Goal: Task Accomplishment & Management: Manage account settings

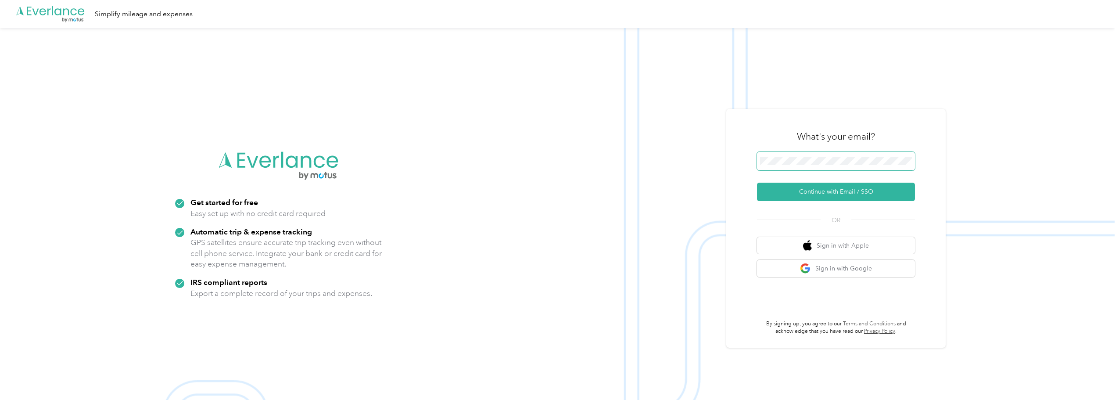
click at [832, 156] on span at bounding box center [836, 161] width 158 height 18
click at [824, 190] on button "Continue with Email / SSO" at bounding box center [836, 191] width 158 height 18
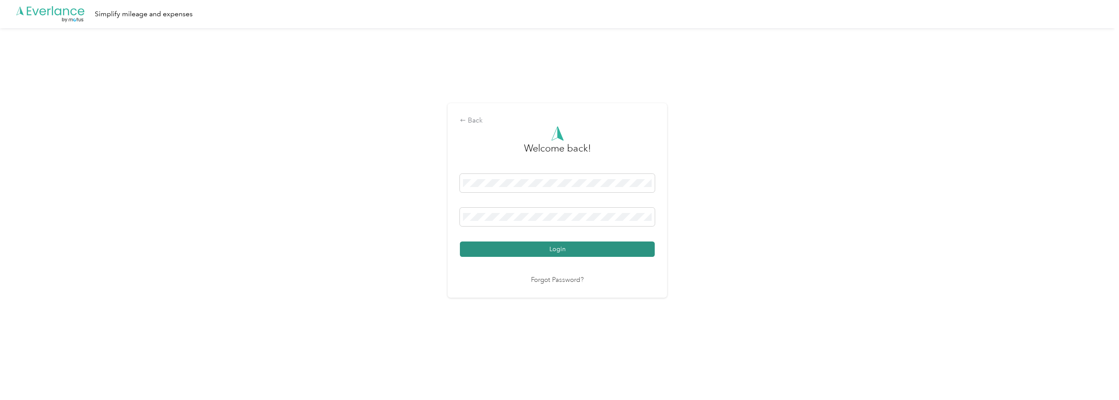
click at [568, 250] on button "Login" at bounding box center [557, 248] width 195 height 15
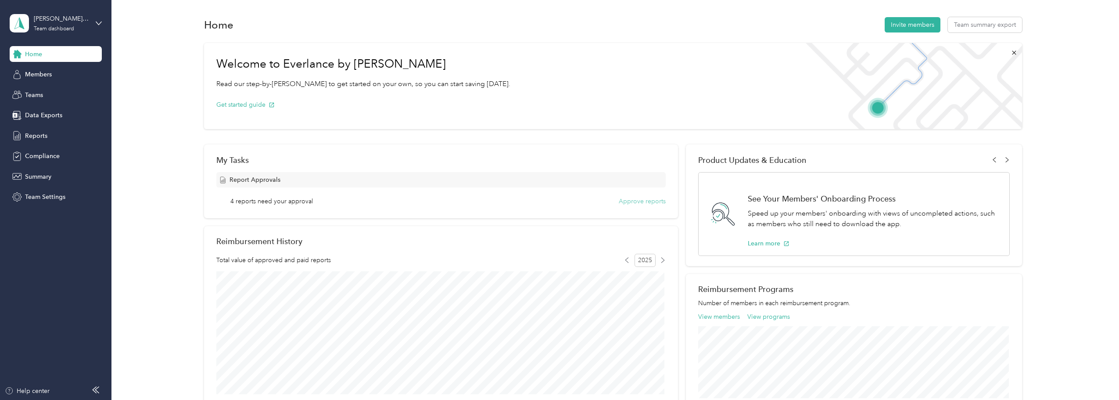
click at [650, 200] on button "Approve reports" at bounding box center [642, 201] width 47 height 9
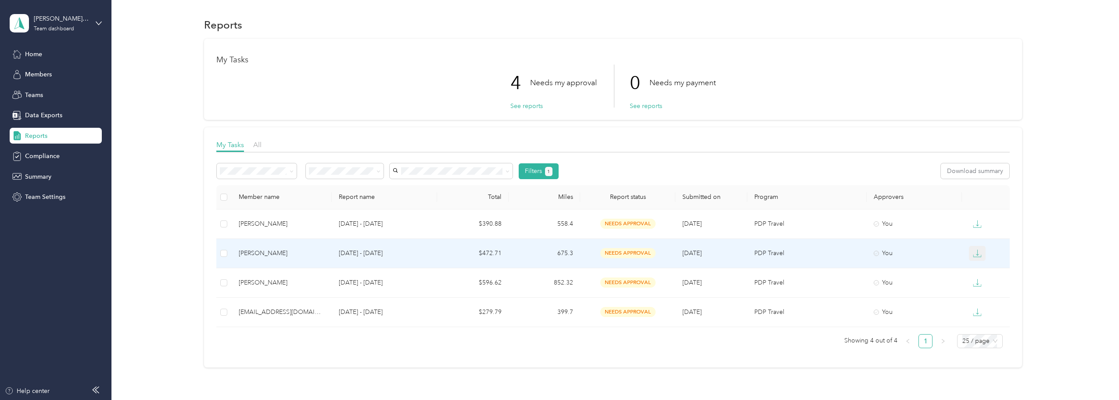
click at [979, 258] on button "button" at bounding box center [977, 253] width 17 height 15
click at [981, 300] on div "EXCEL" at bounding box center [982, 299] width 18 height 9
click at [260, 255] on div "[PERSON_NAME]" at bounding box center [282, 253] width 86 height 10
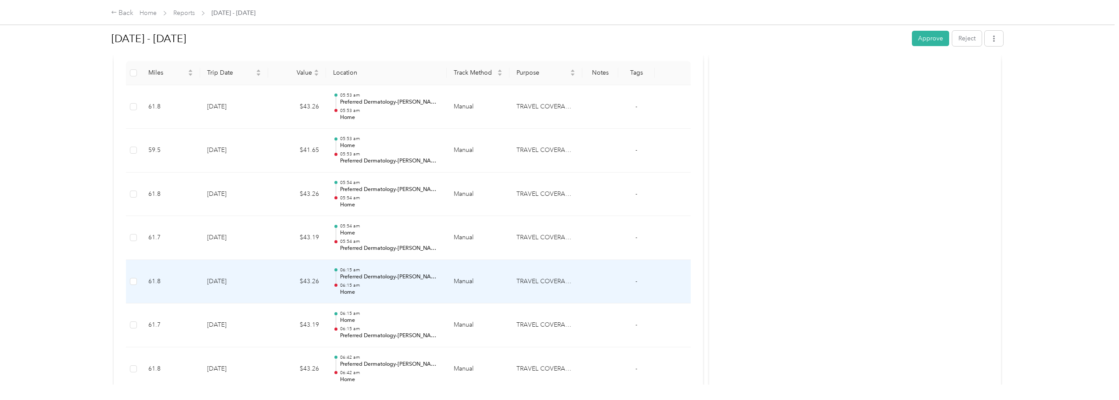
scroll to position [175, 0]
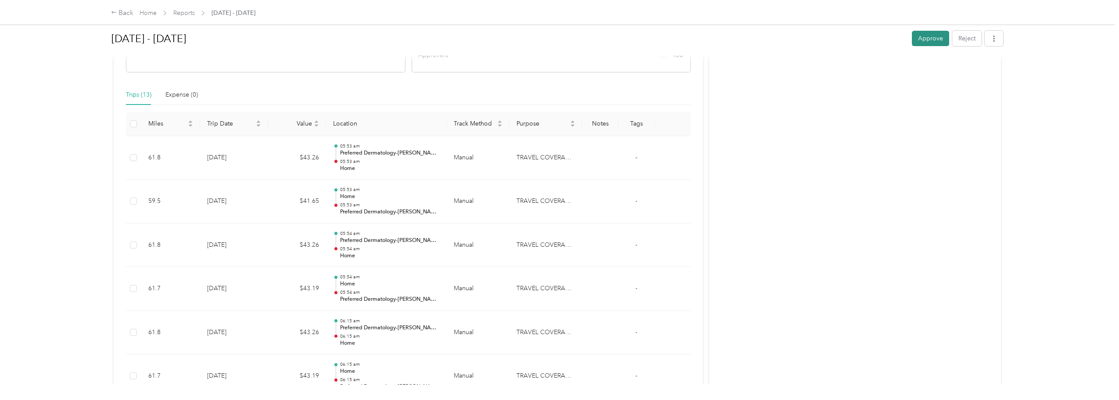
click at [928, 39] on button "Approve" at bounding box center [930, 38] width 37 height 15
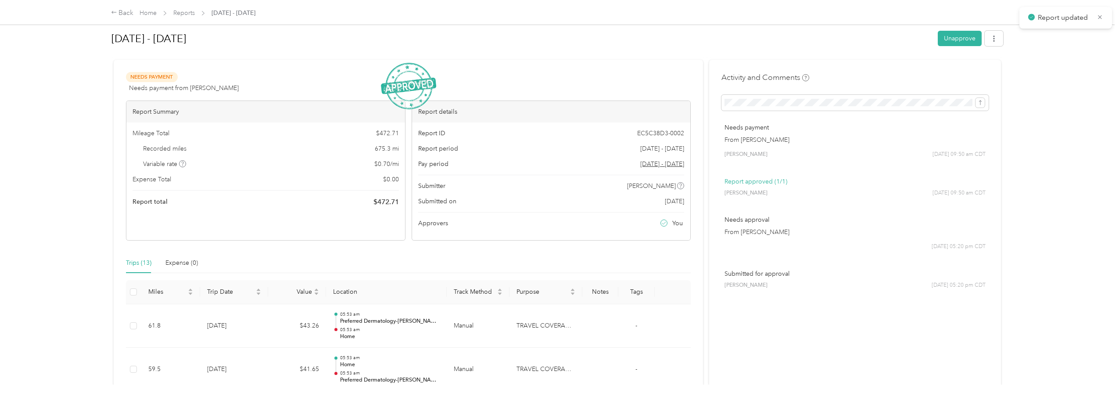
scroll to position [0, 0]
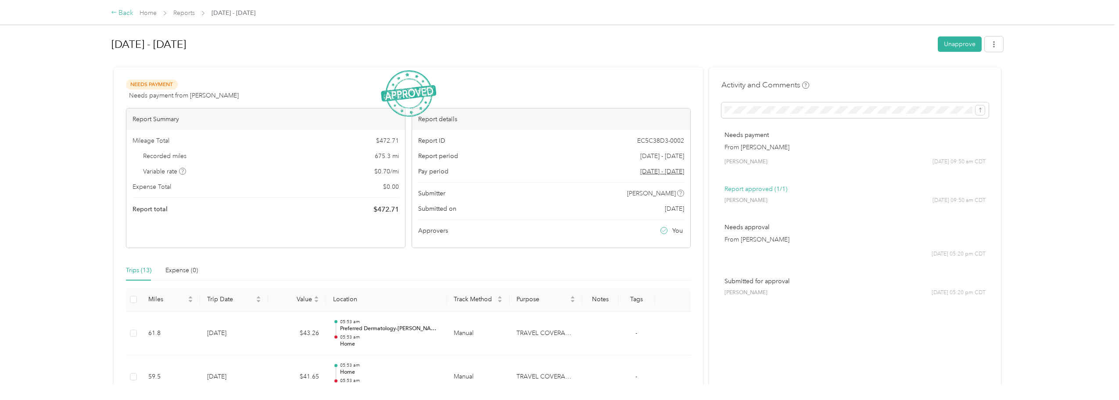
click at [122, 13] on div "Back" at bounding box center [122, 13] width 23 height 11
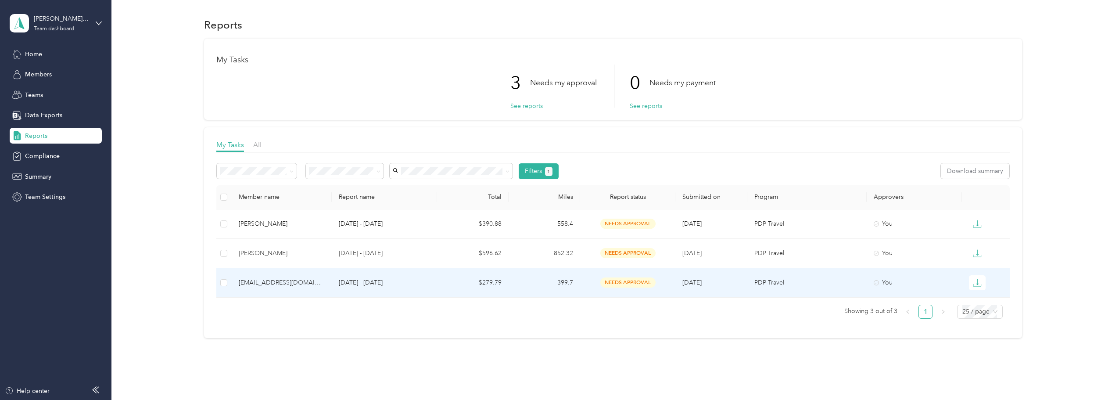
click at [297, 287] on td "[EMAIL_ADDRESS][DOMAIN_NAME]" at bounding box center [282, 282] width 100 height 29
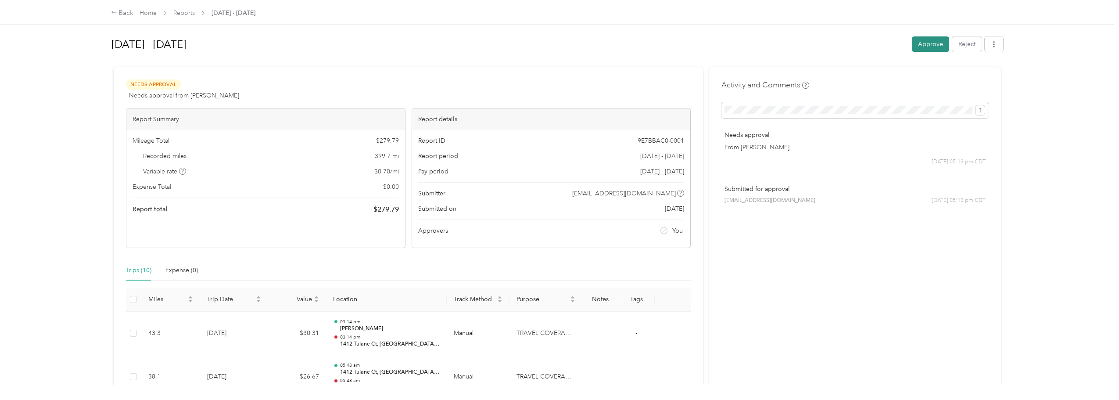
click at [927, 44] on button "Approve" at bounding box center [930, 43] width 37 height 15
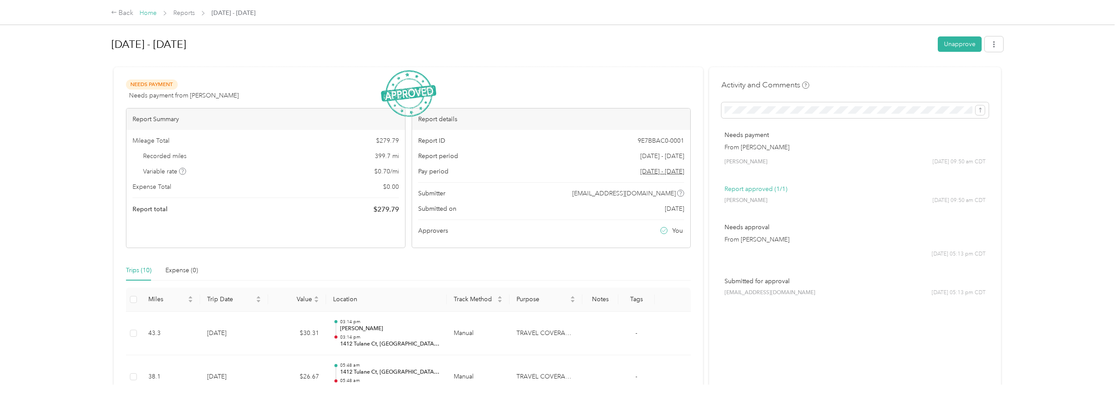
click at [147, 14] on link "Home" at bounding box center [147, 12] width 17 height 7
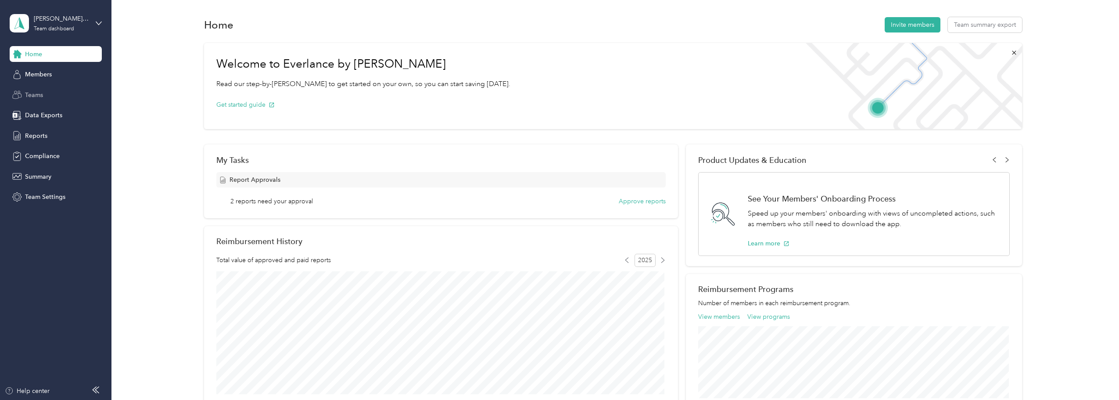
click at [40, 94] on span "Teams" at bounding box center [34, 94] width 18 height 9
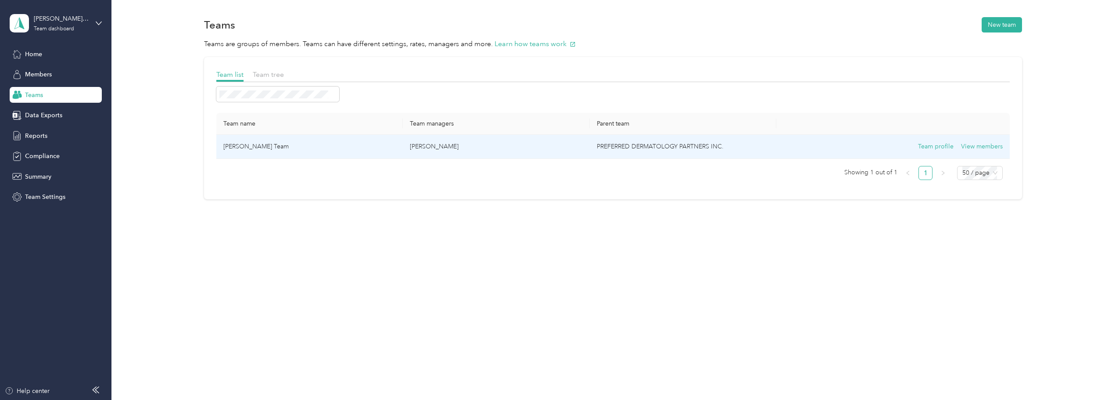
click at [651, 142] on td "PREFERRED DERMATOLOGY PARTNERS INC." at bounding box center [683, 147] width 186 height 24
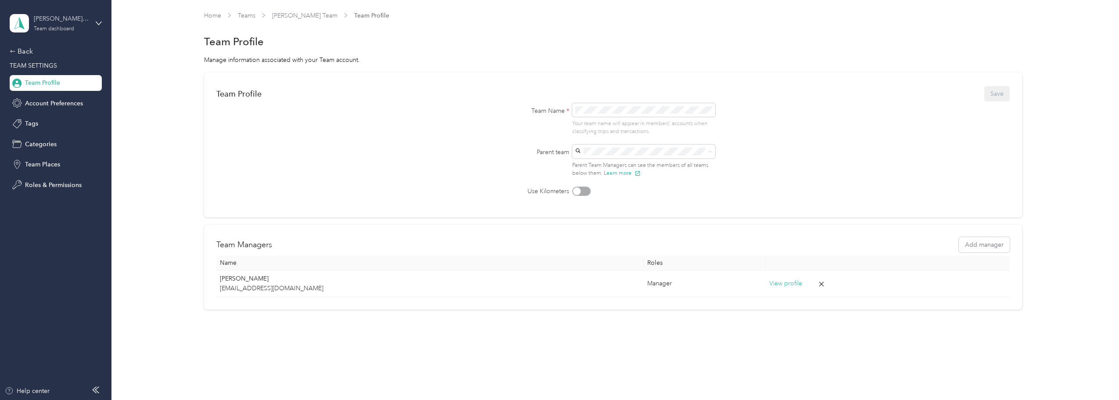
click at [49, 26] on div "Team dashboard" at bounding box center [54, 28] width 40 height 5
click at [42, 73] on div "Team dashboard" at bounding box center [42, 70] width 48 height 9
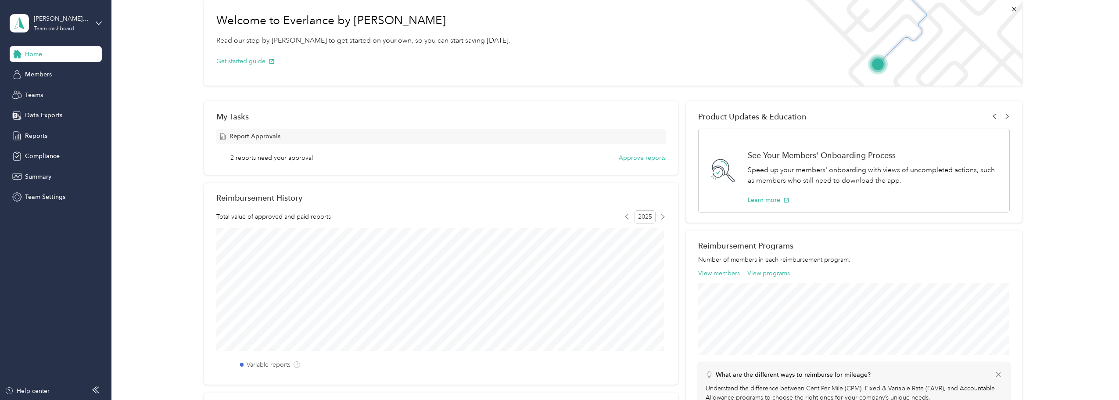
scroll to position [44, 0]
click at [648, 161] on button "Approve reports" at bounding box center [642, 157] width 47 height 9
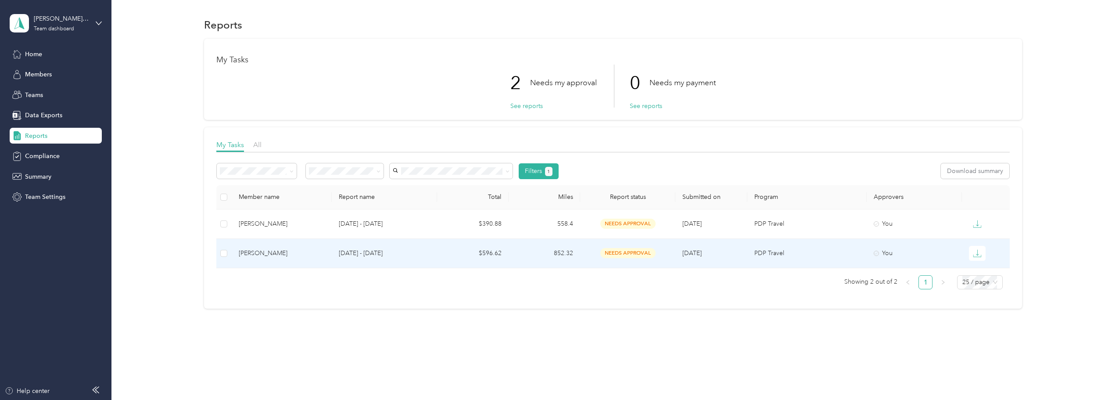
click at [264, 252] on div "[PERSON_NAME]" at bounding box center [282, 253] width 86 height 10
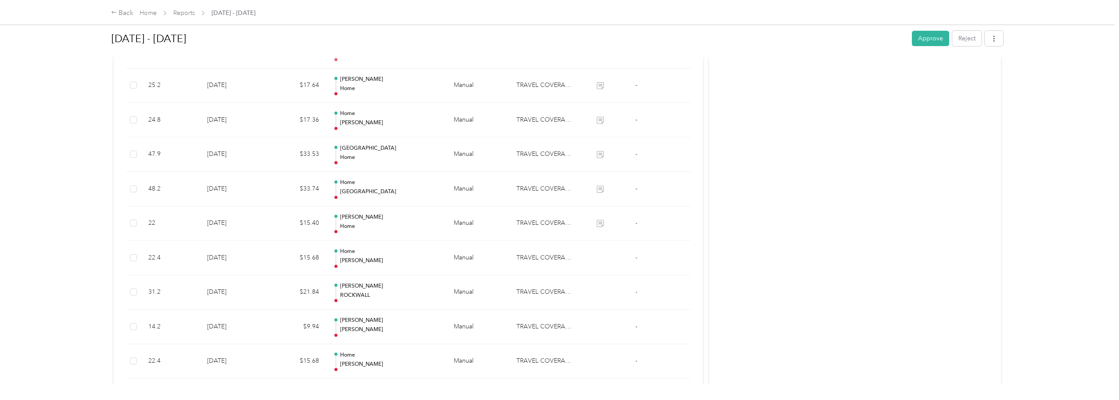
scroll to position [361, 0]
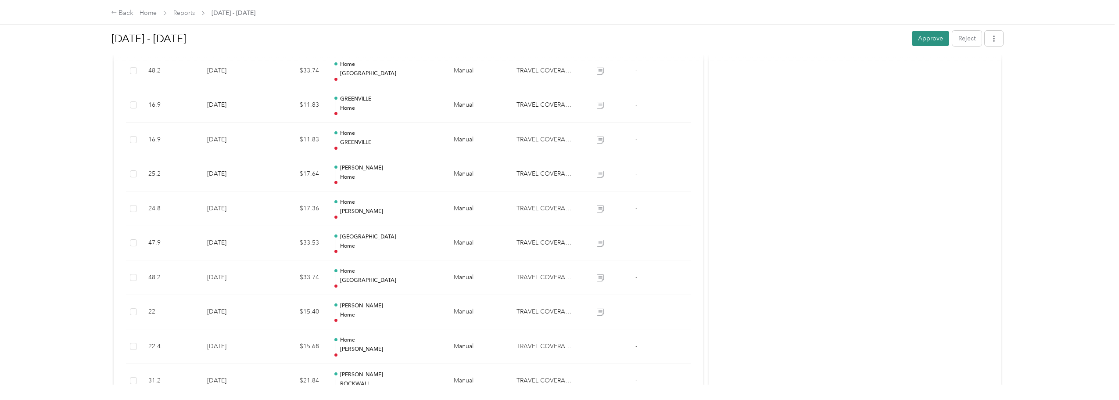
click at [929, 36] on button "Approve" at bounding box center [930, 38] width 37 height 15
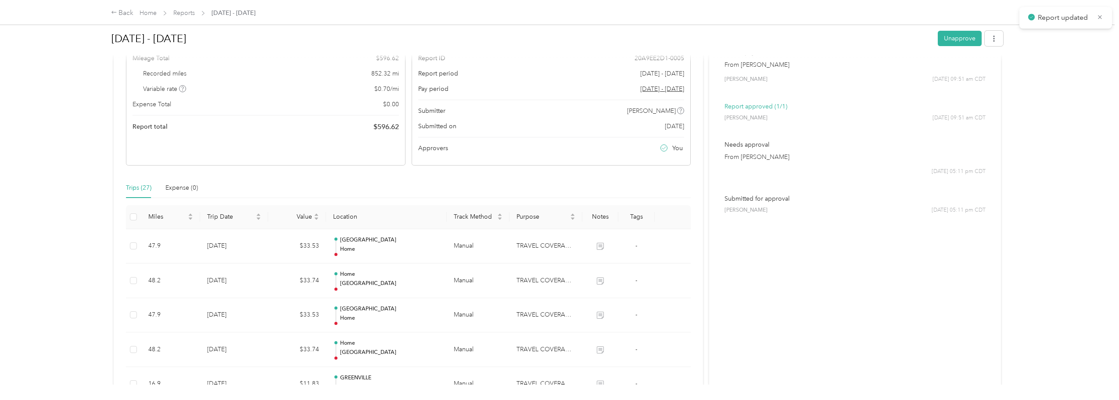
scroll to position [0, 0]
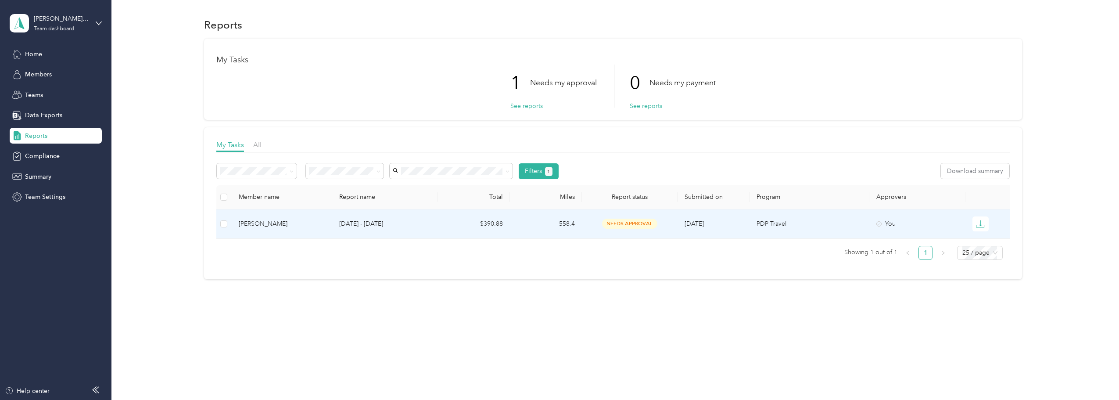
click at [262, 225] on div "[PERSON_NAME]" at bounding box center [282, 224] width 86 height 10
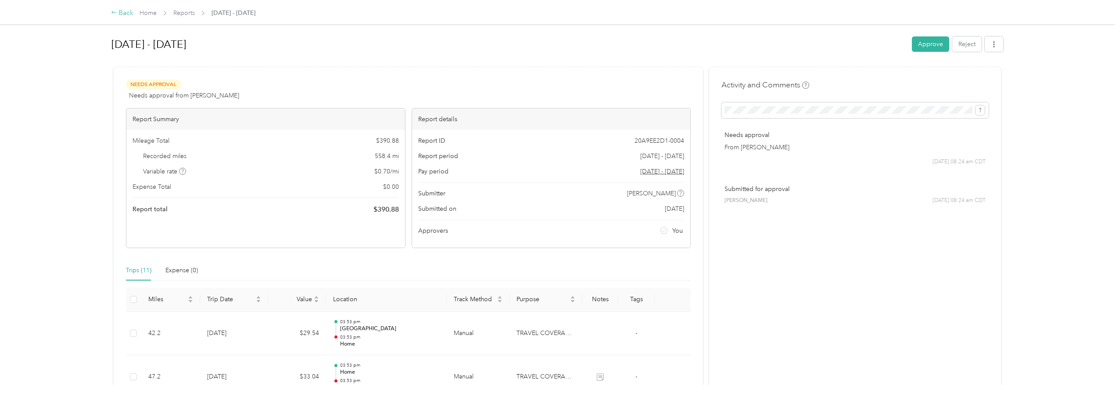
click at [131, 13] on div "Back" at bounding box center [122, 13] width 23 height 11
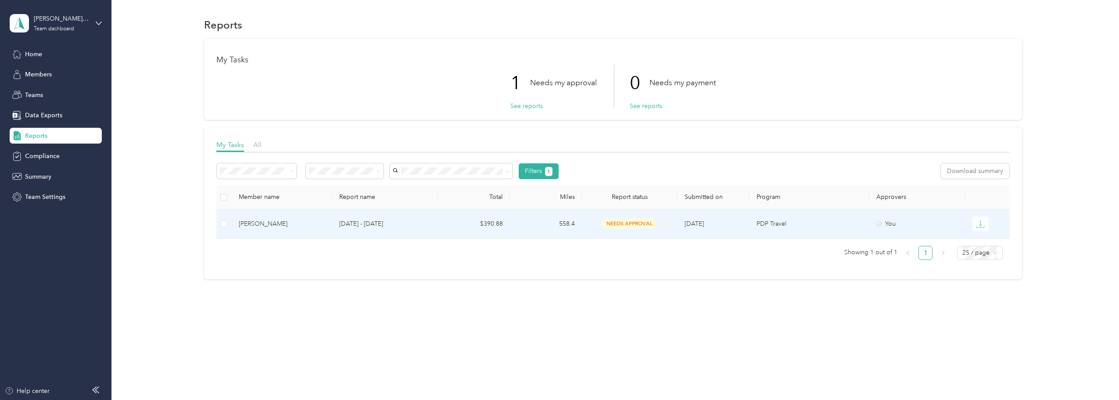
click at [248, 224] on div "[PERSON_NAME]" at bounding box center [282, 224] width 86 height 10
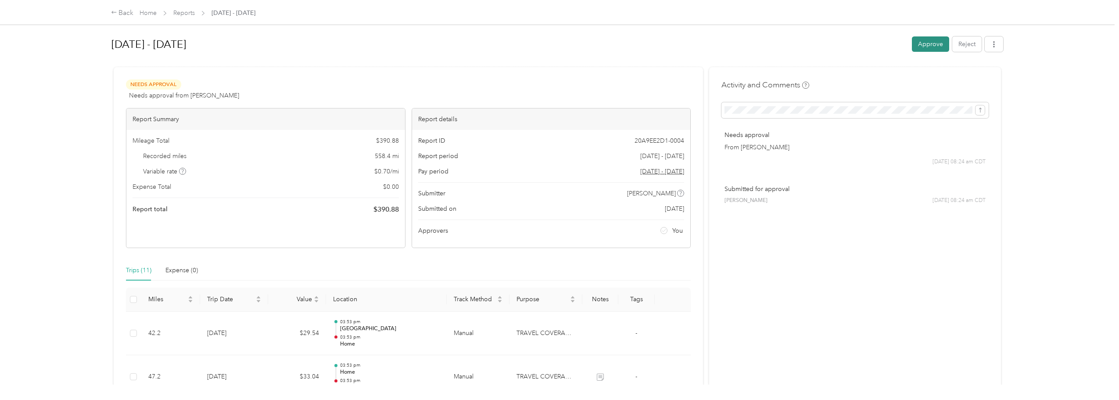
click at [929, 44] on button "Approve" at bounding box center [930, 43] width 37 height 15
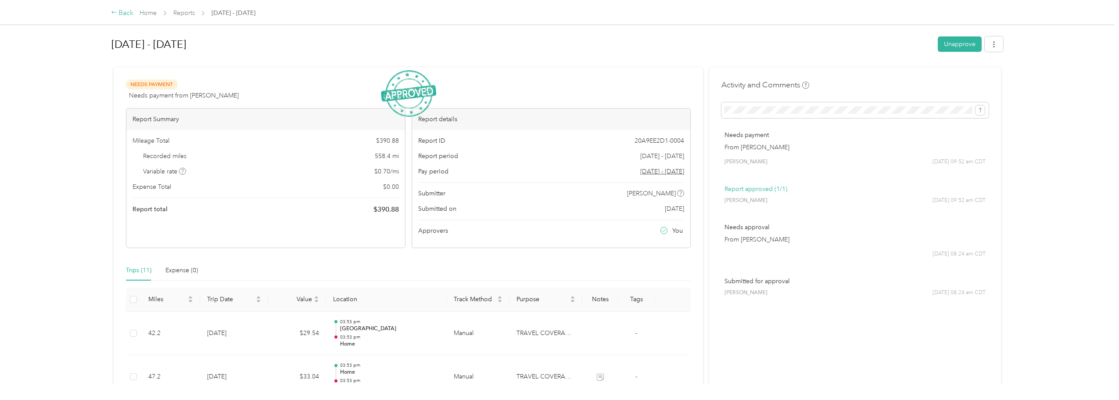
click at [125, 15] on div "Back" at bounding box center [122, 13] width 23 height 11
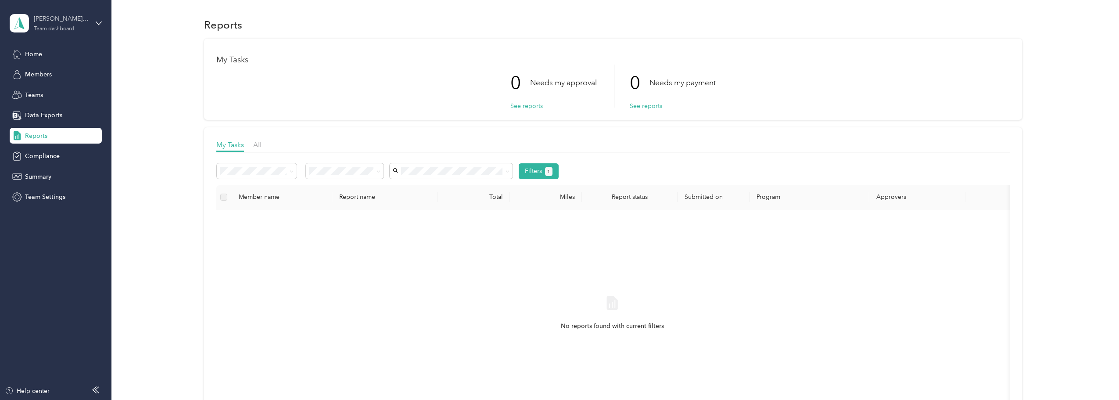
click at [84, 27] on div "[PERSON_NAME] Team Team dashboard" at bounding box center [61, 23] width 55 height 18
click at [71, 92] on div "Personal dashboard" at bounding box center [45, 91] width 55 height 9
